Goal: Task Accomplishment & Management: Use online tool/utility

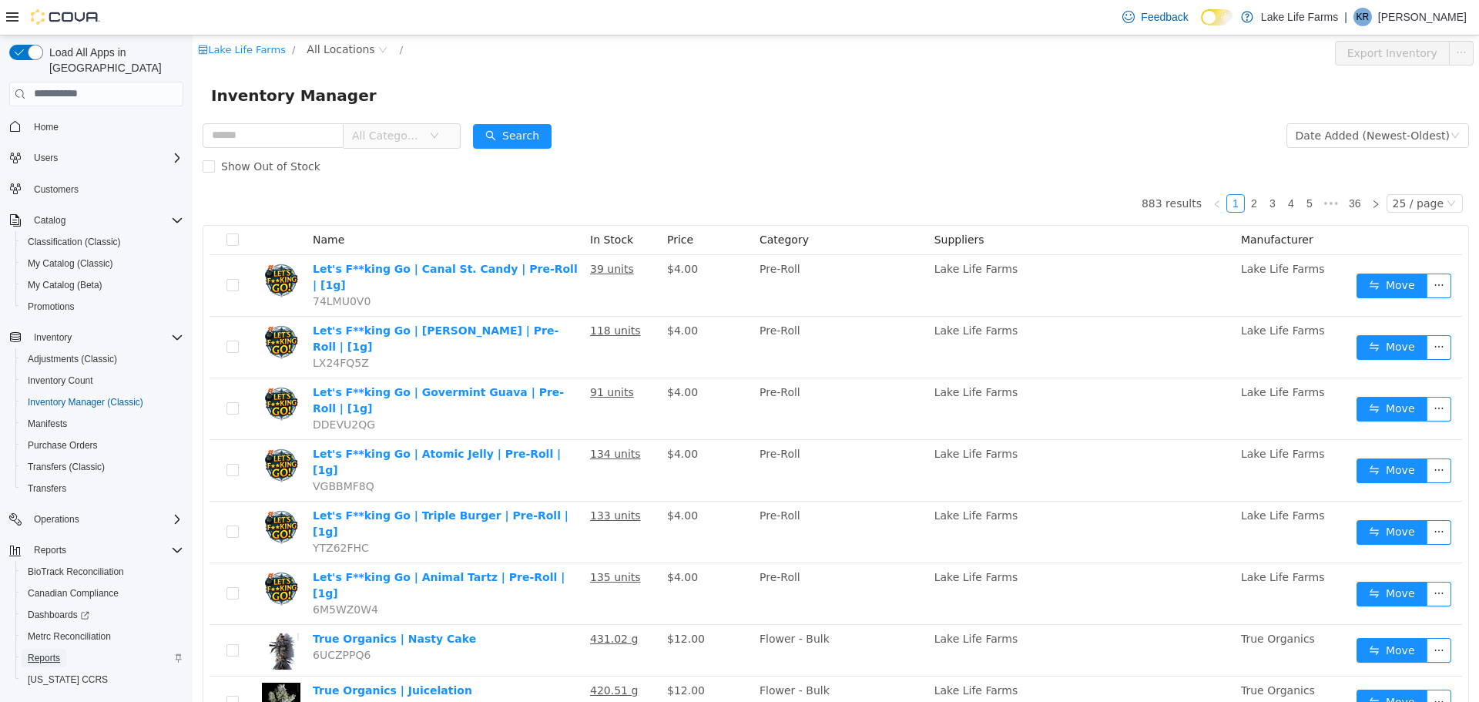
click at [39, 652] on span "Reports" at bounding box center [44, 658] width 32 height 12
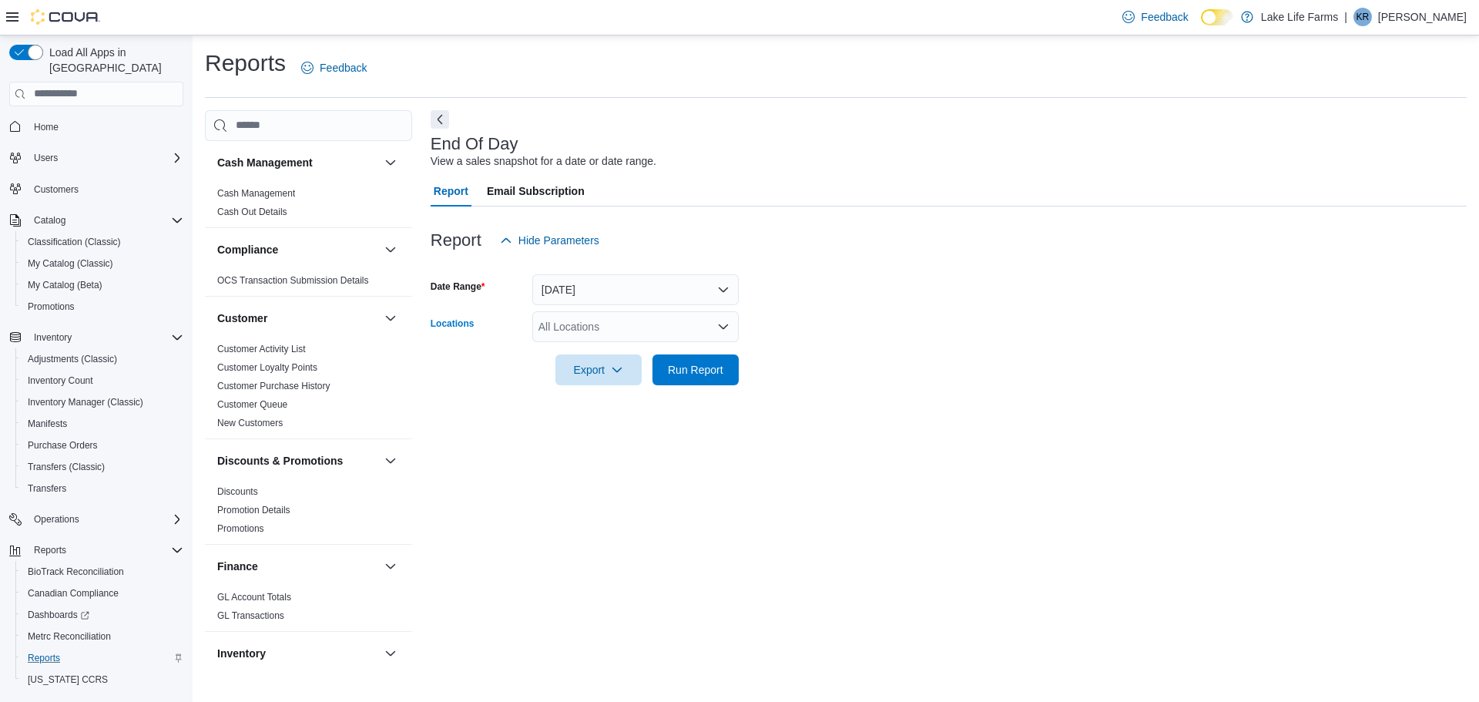
click at [586, 324] on div "All Locations" at bounding box center [635, 326] width 207 height 31
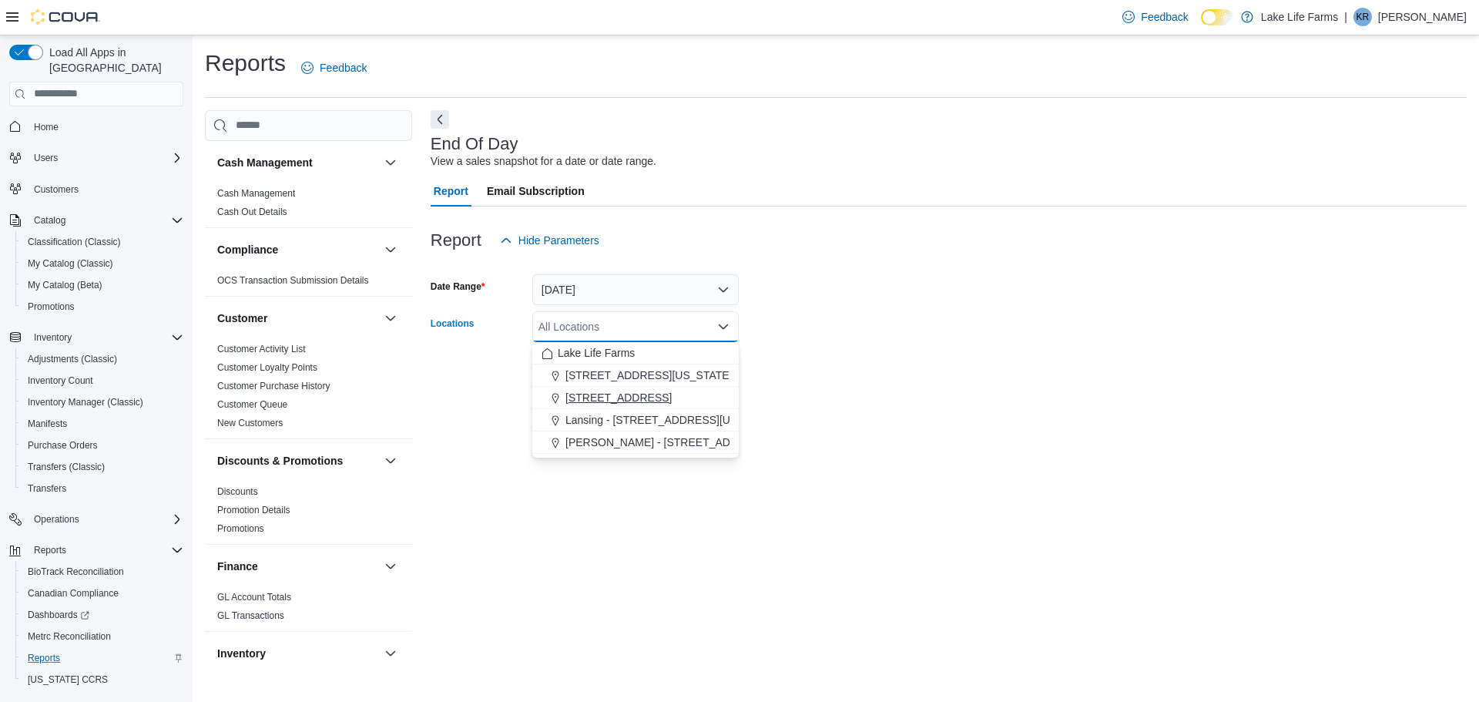
click at [596, 391] on span "[STREET_ADDRESS]" at bounding box center [619, 397] width 106 height 15
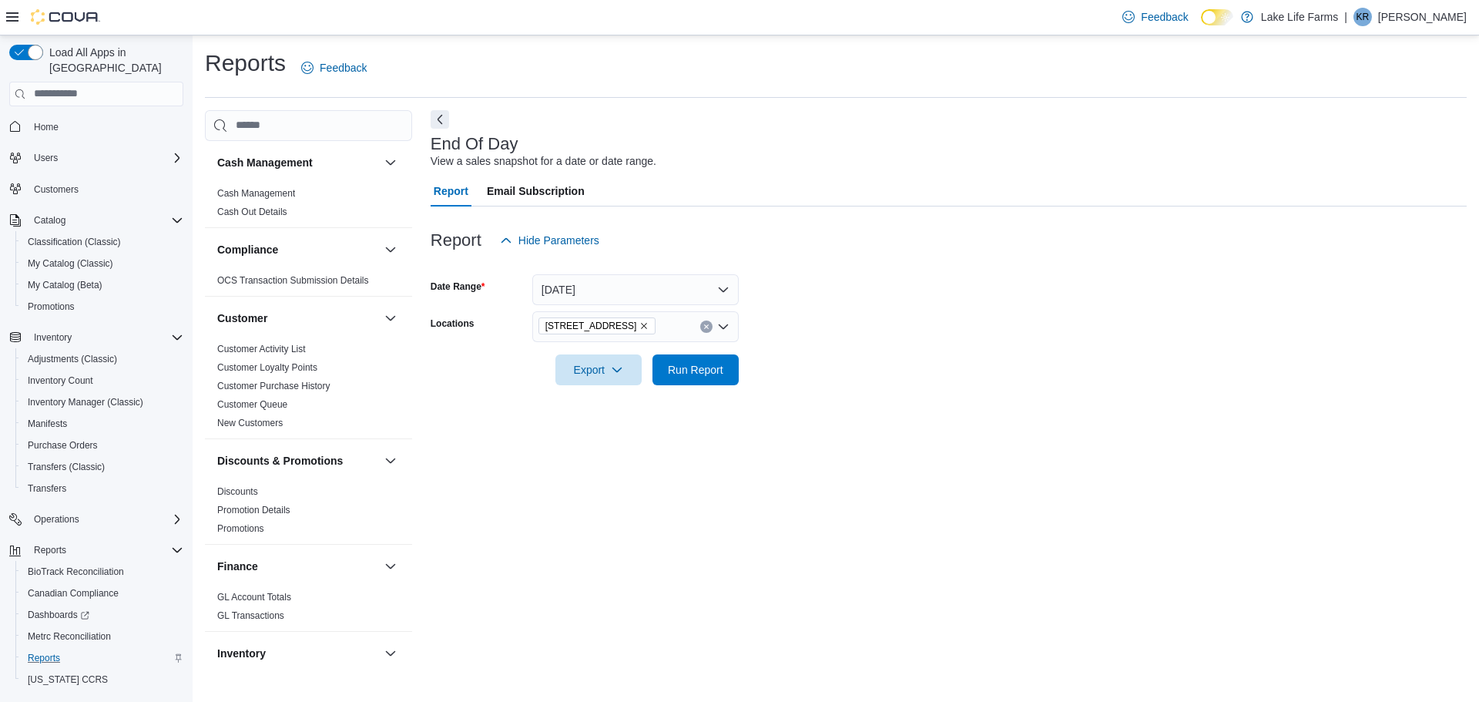
click at [851, 289] on form "Date Range [DATE] Locations [STREET_ADDRESS] Export Run Report" at bounding box center [949, 320] width 1036 height 129
click at [723, 355] on span "Run Report" at bounding box center [696, 369] width 68 height 31
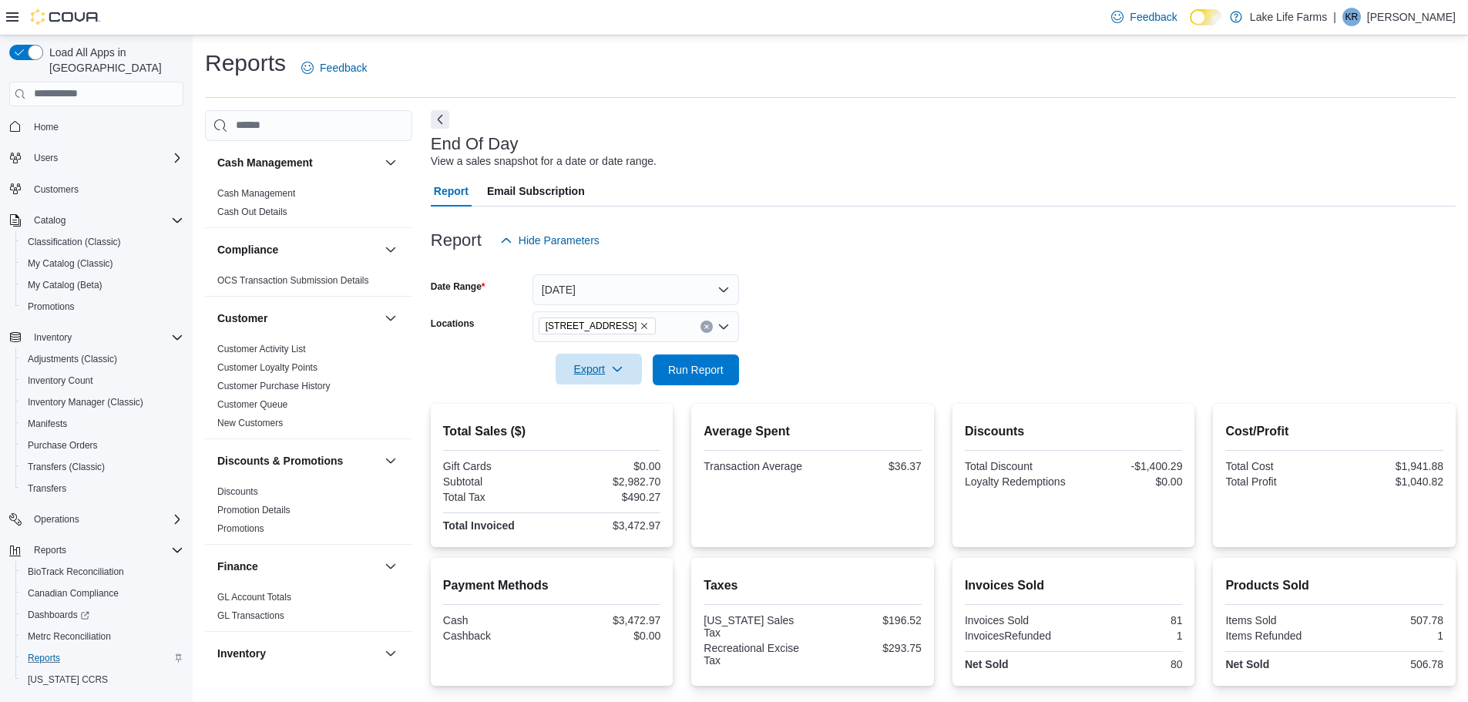
click at [593, 370] on span "Export" at bounding box center [599, 369] width 68 height 31
click at [595, 424] on button "Export to Pdf" at bounding box center [601, 431] width 88 height 31
